Goal: Task Accomplishment & Management: Use online tool/utility

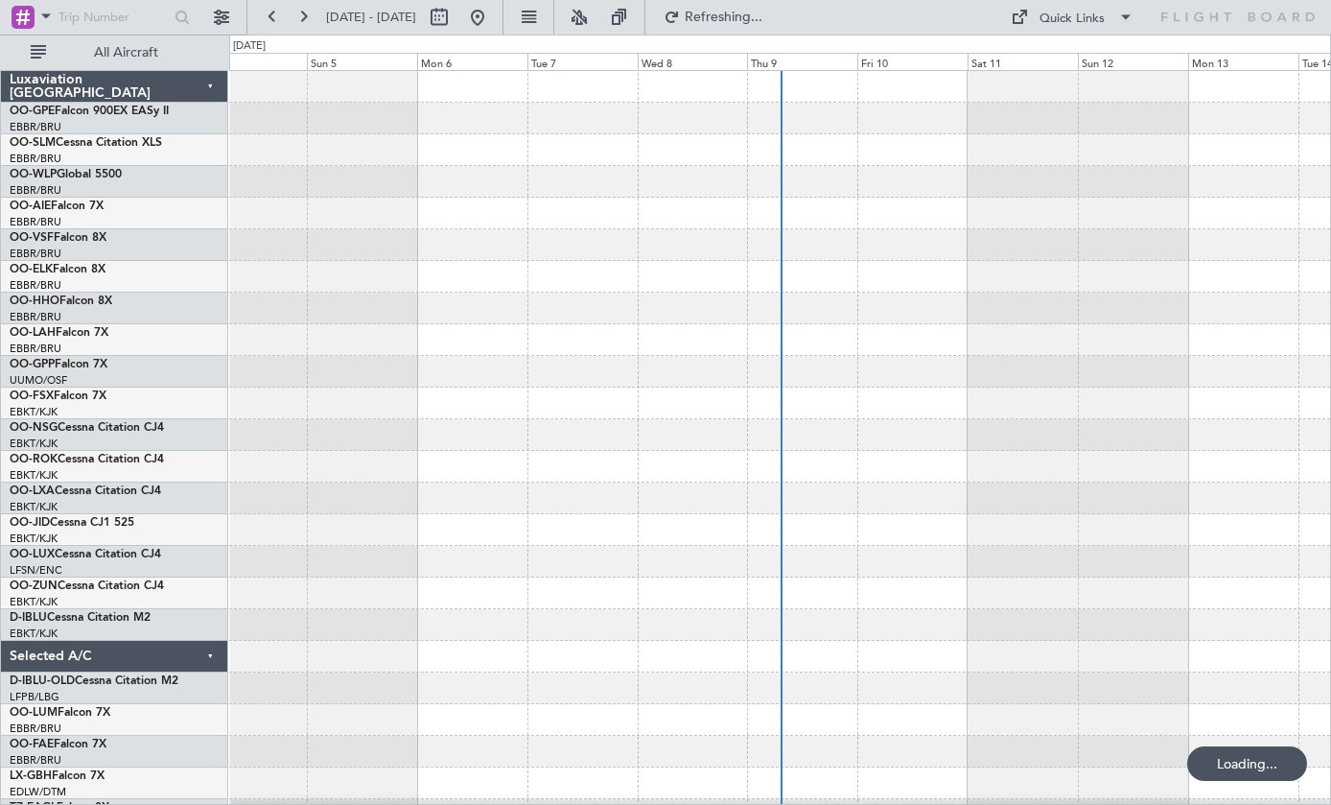
click at [749, 313] on div at bounding box center [779, 309] width 1101 height 32
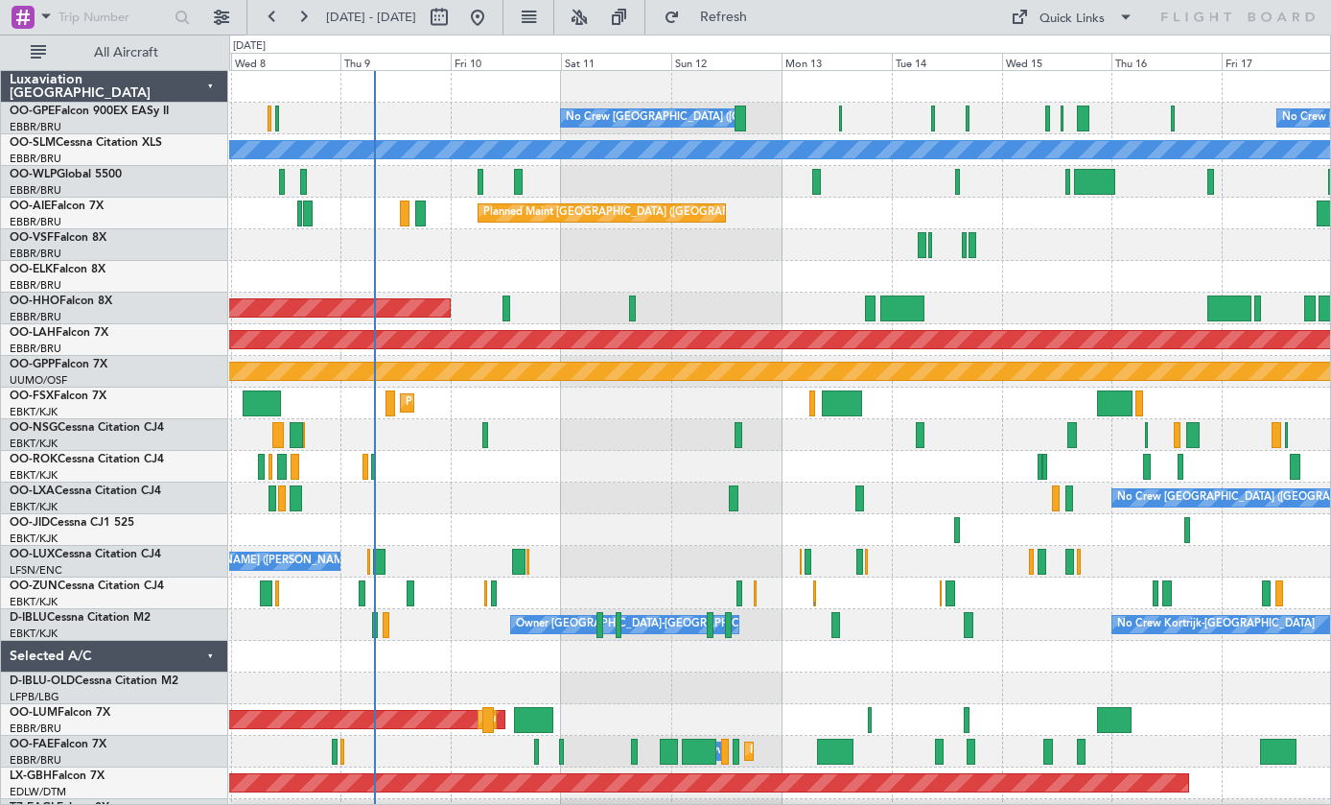
click at [842, 399] on div at bounding box center [842, 403] width 40 height 26
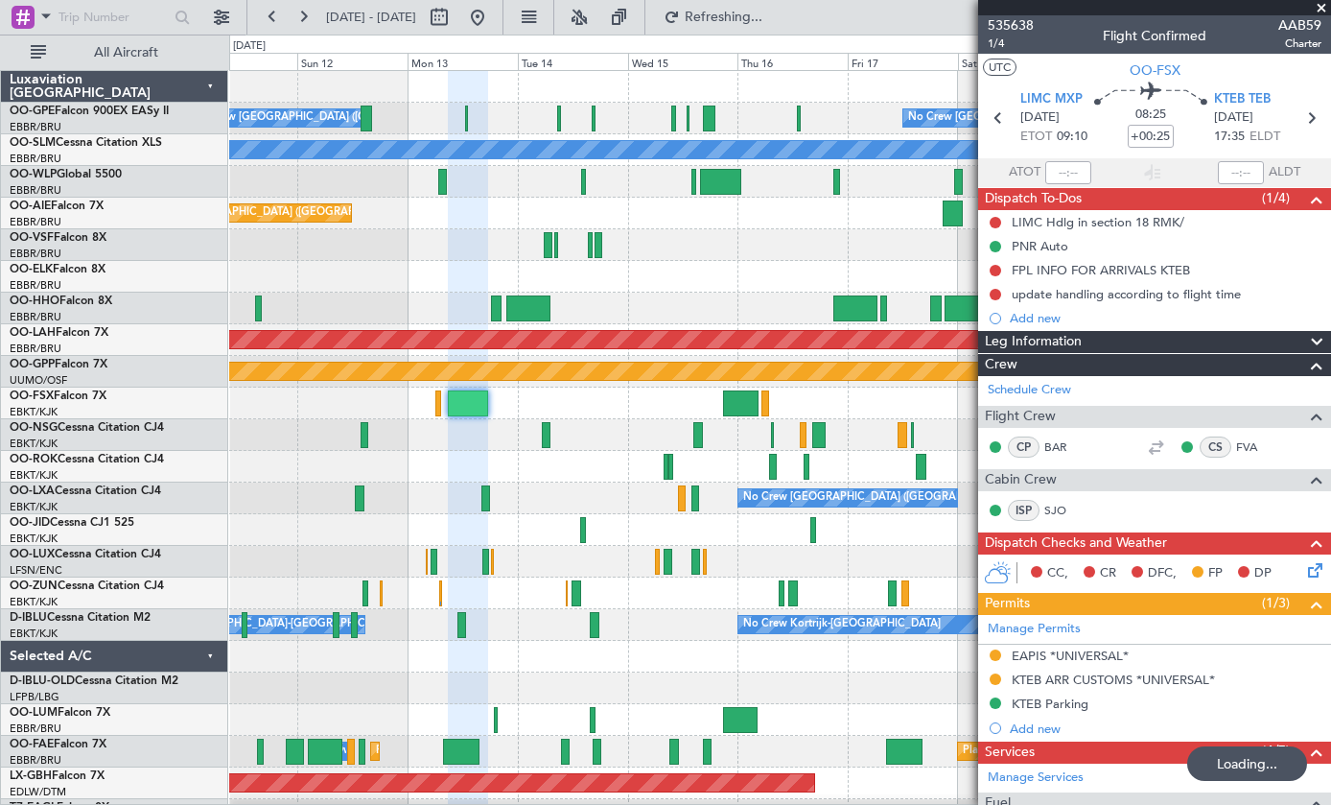
click at [737, 394] on div at bounding box center [740, 403] width 35 height 26
type input "-00:20"
type input "7"
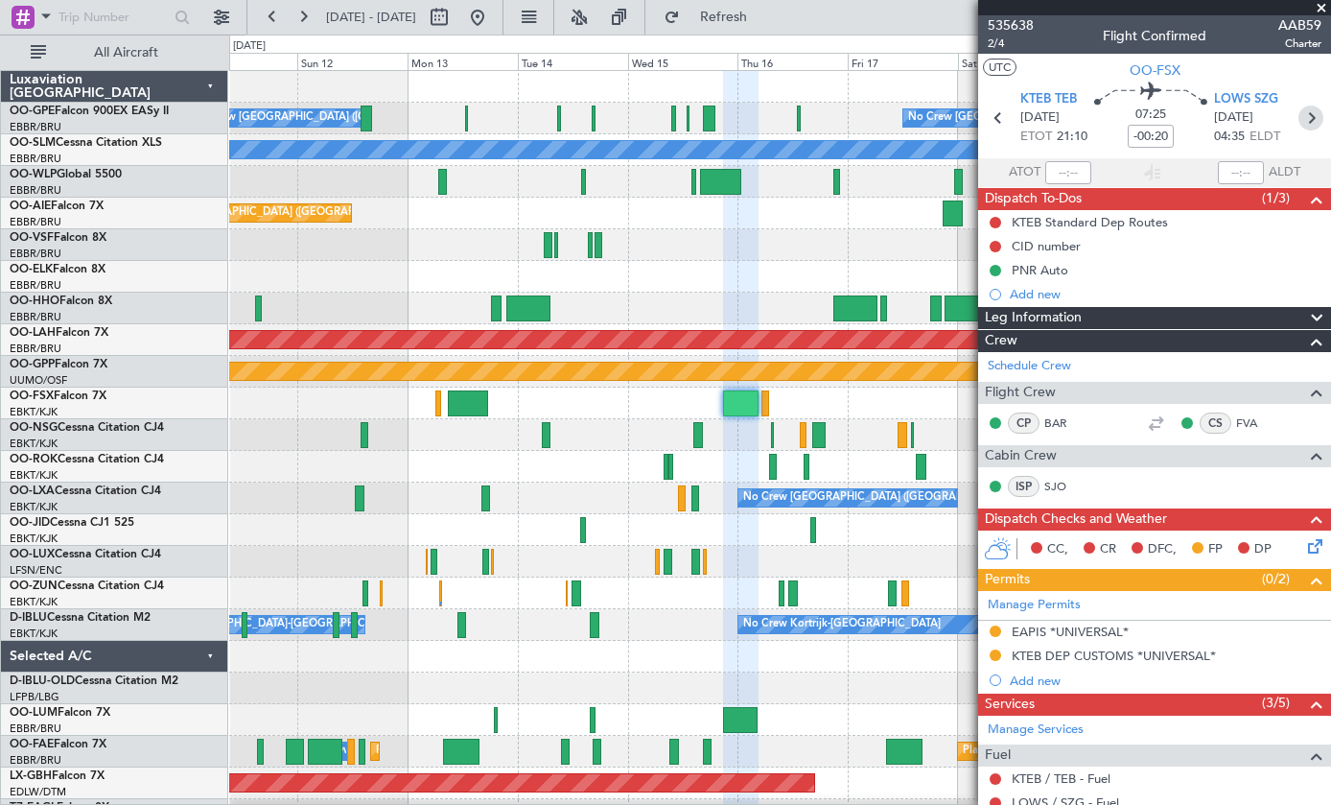
click at [1319, 106] on icon at bounding box center [1311, 118] width 25 height 25
type input "0"
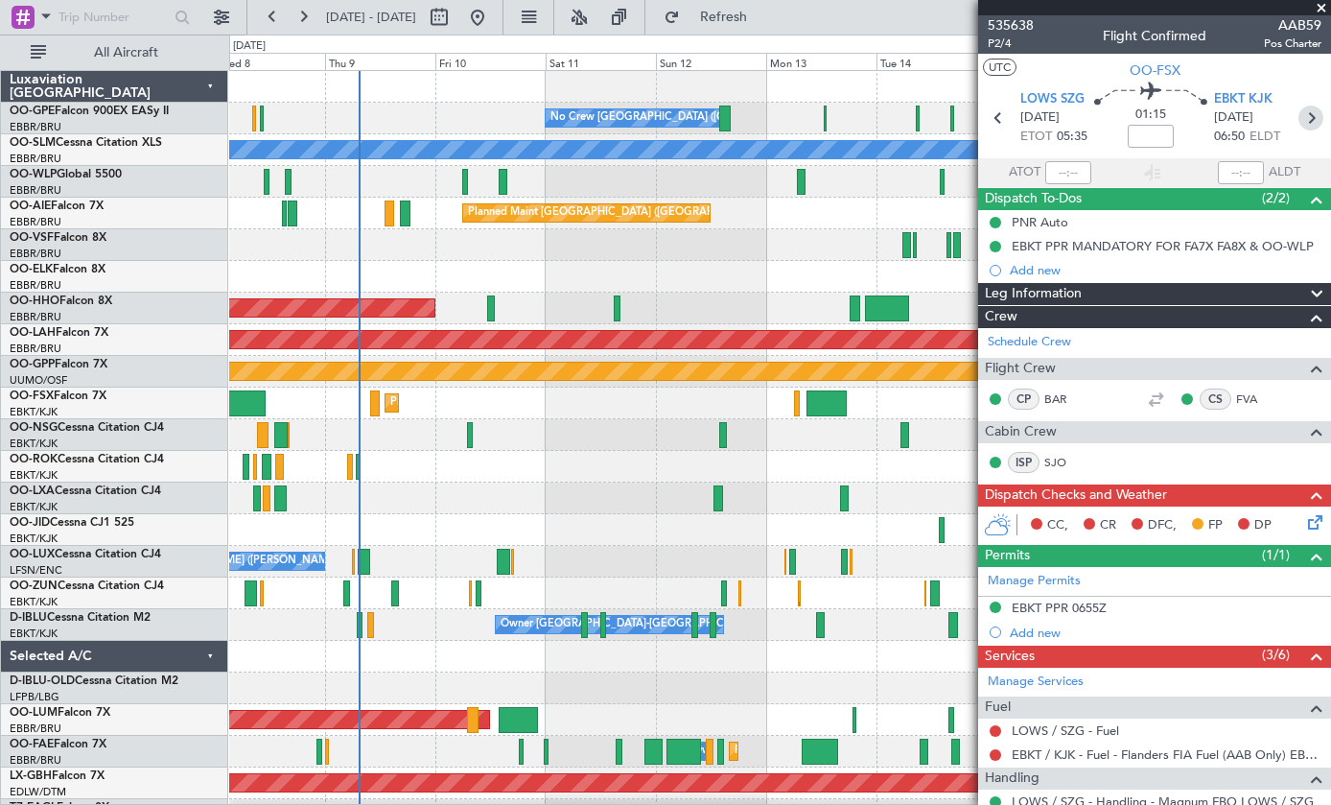
click at [897, 308] on div at bounding box center [887, 308] width 44 height 26
type input "+00:30"
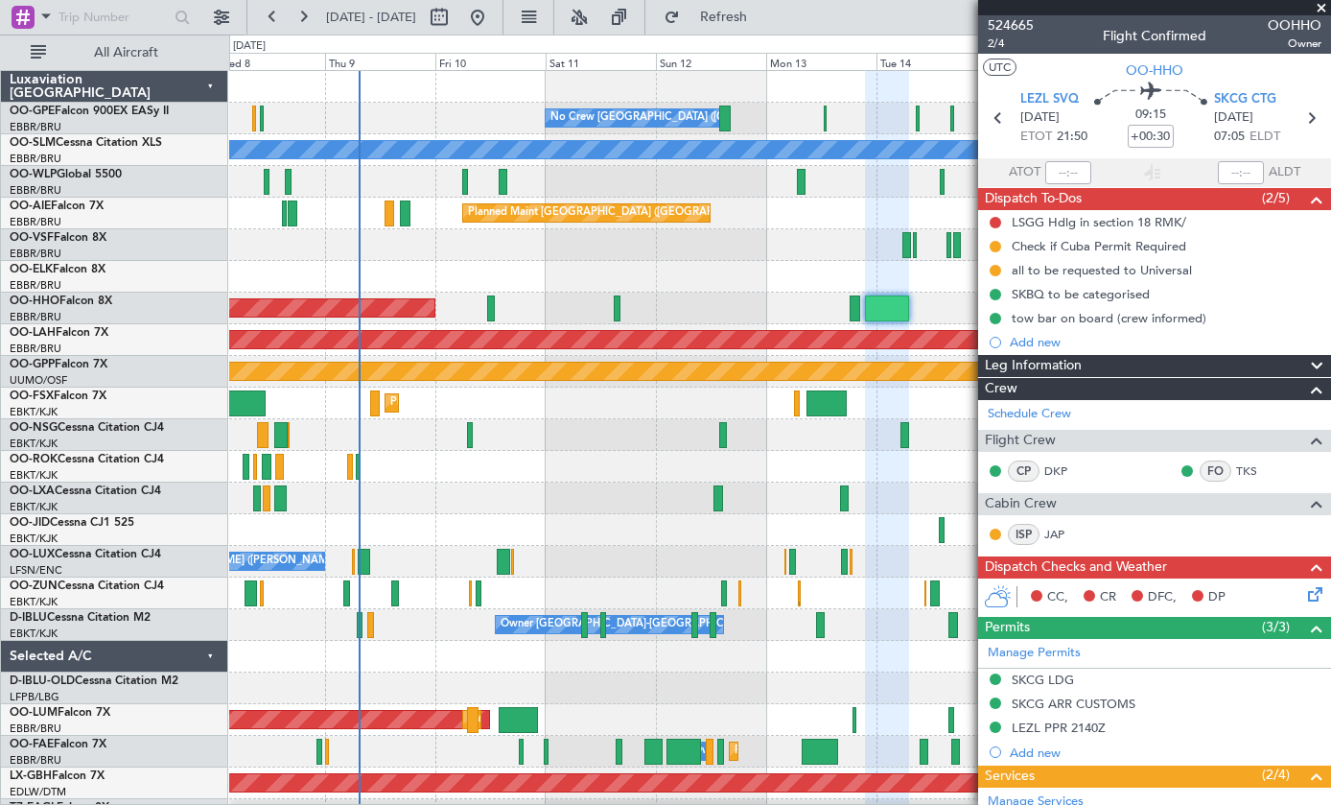
click at [1315, 12] on span at bounding box center [1321, 8] width 19 height 17
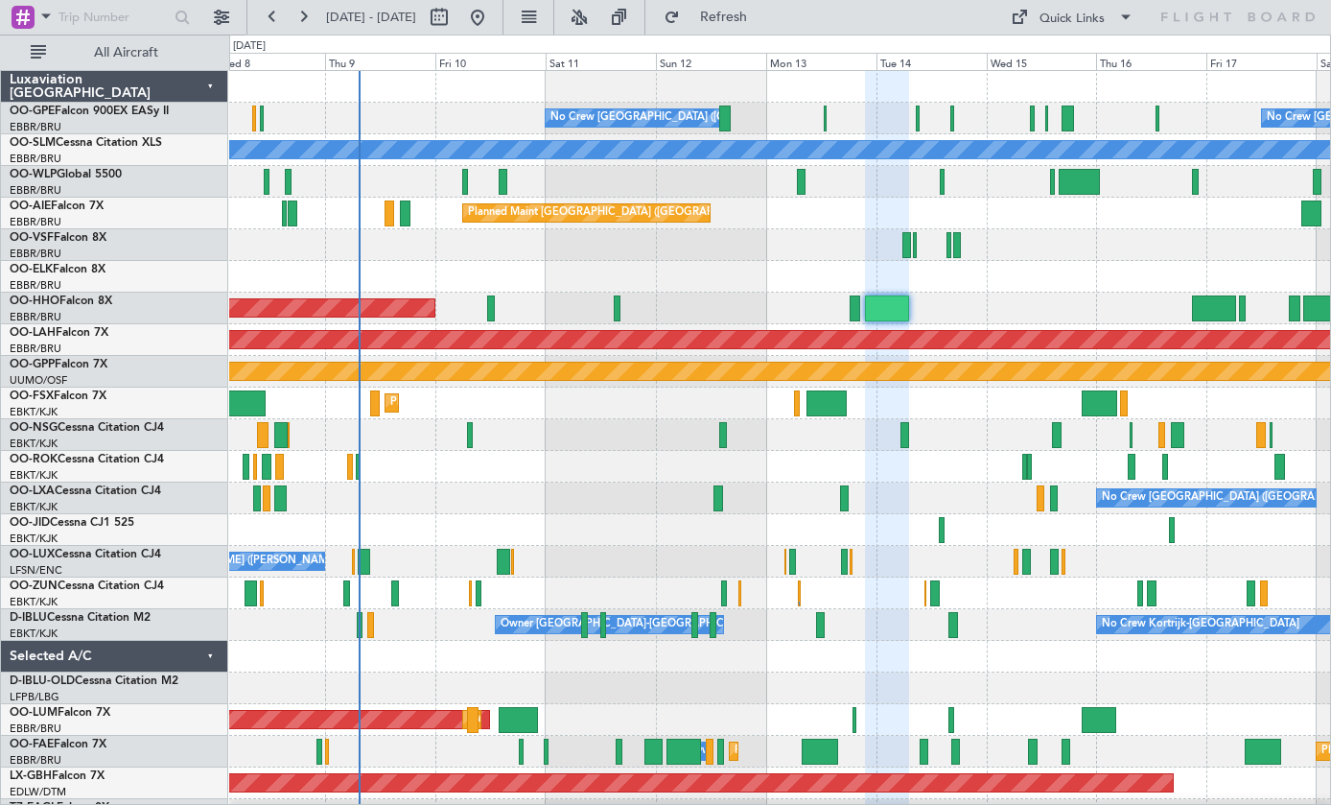
type input "0"
